Goal: Ask a question

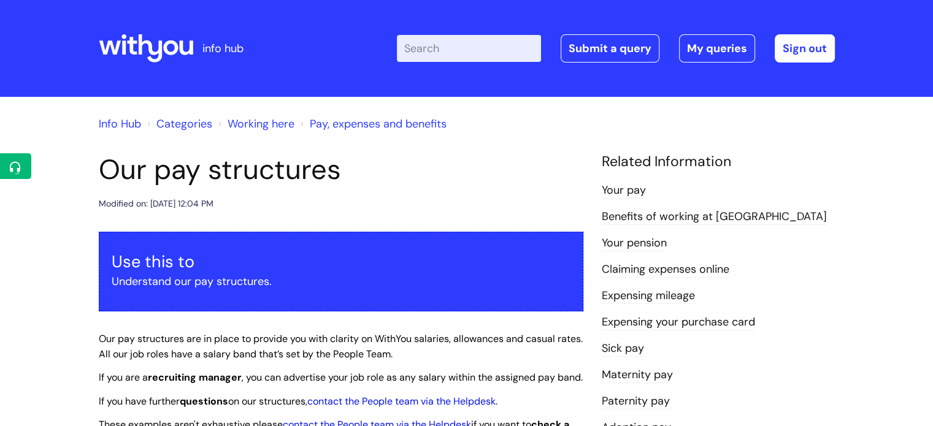
click at [434, 45] on input "Enter your search term here..." at bounding box center [469, 48] width 144 height 27
type input "ideas and innovation"
click button "Search" at bounding box center [0, 0] width 0 height 0
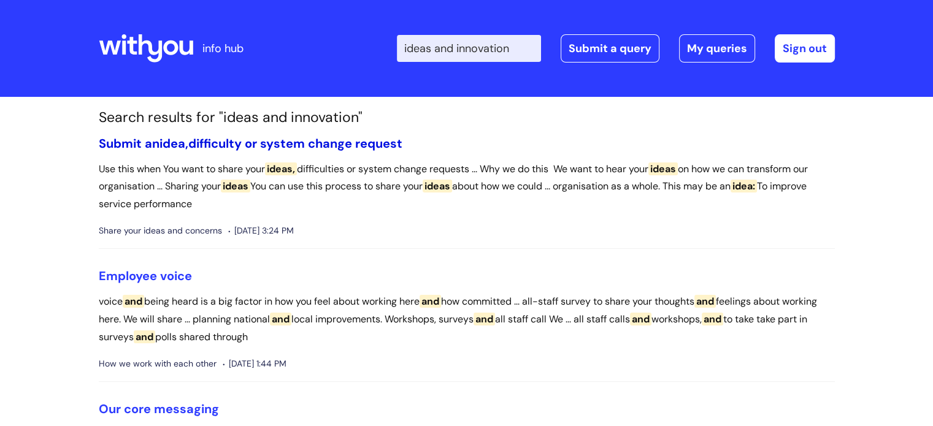
click at [166, 146] on span "idea," at bounding box center [173, 144] width 29 height 16
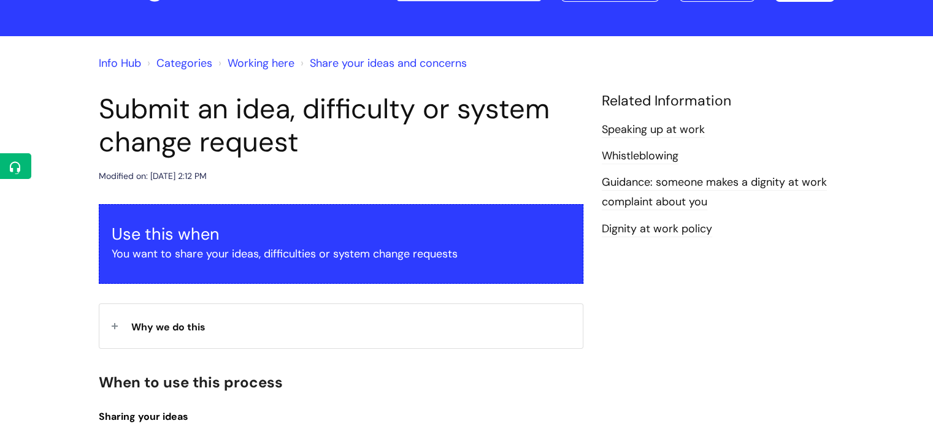
scroll to position [130, 0]
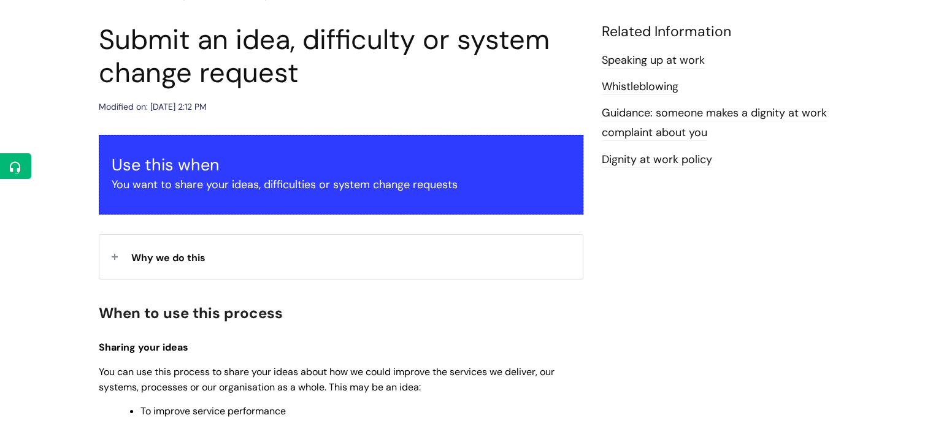
click at [272, 259] on div "Why we do this" at bounding box center [340, 257] width 483 height 44
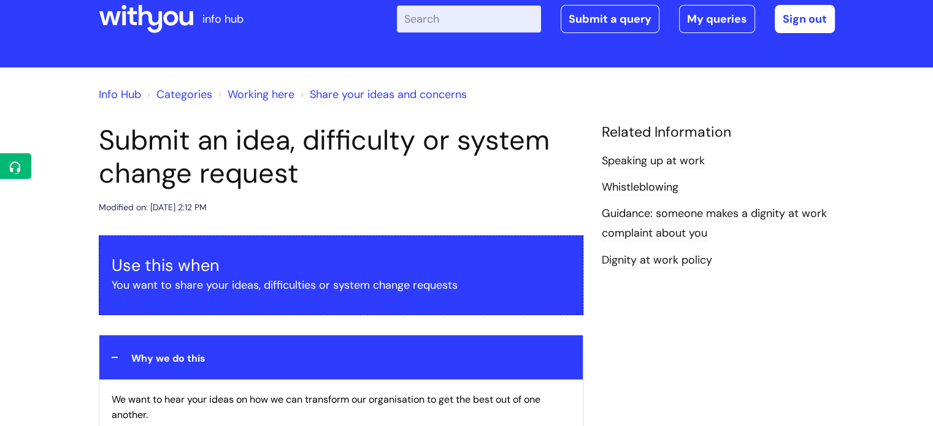
scroll to position [0, 0]
